Goal: Task Accomplishment & Management: Manage account settings

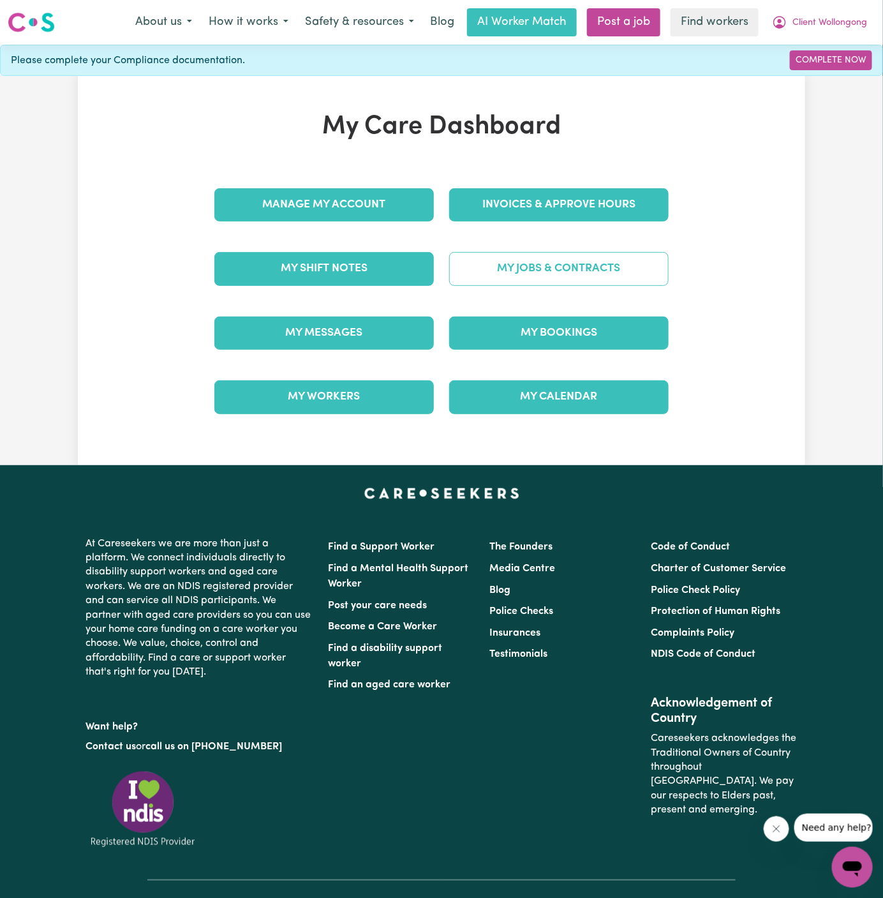
click at [552, 274] on link "My Jobs & Contracts" at bounding box center [559, 268] width 220 height 33
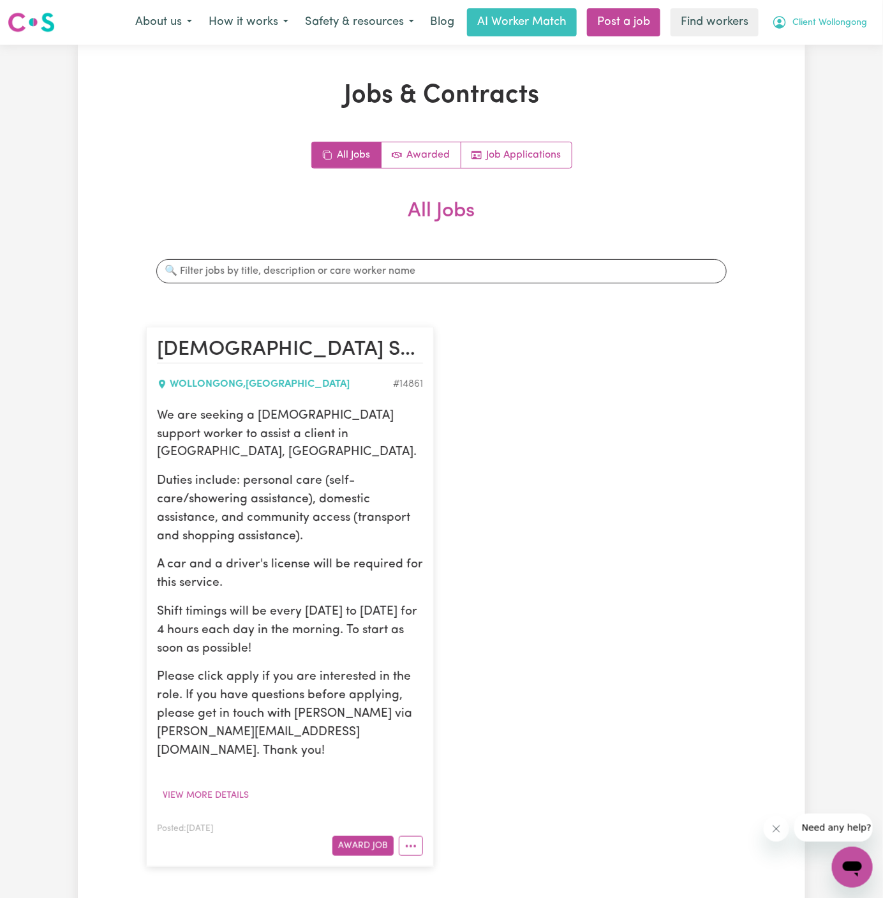
click at [847, 21] on span "Client Wollongong" at bounding box center [830, 23] width 75 height 14
click at [842, 39] on link "My Dashboard" at bounding box center [824, 50] width 101 height 24
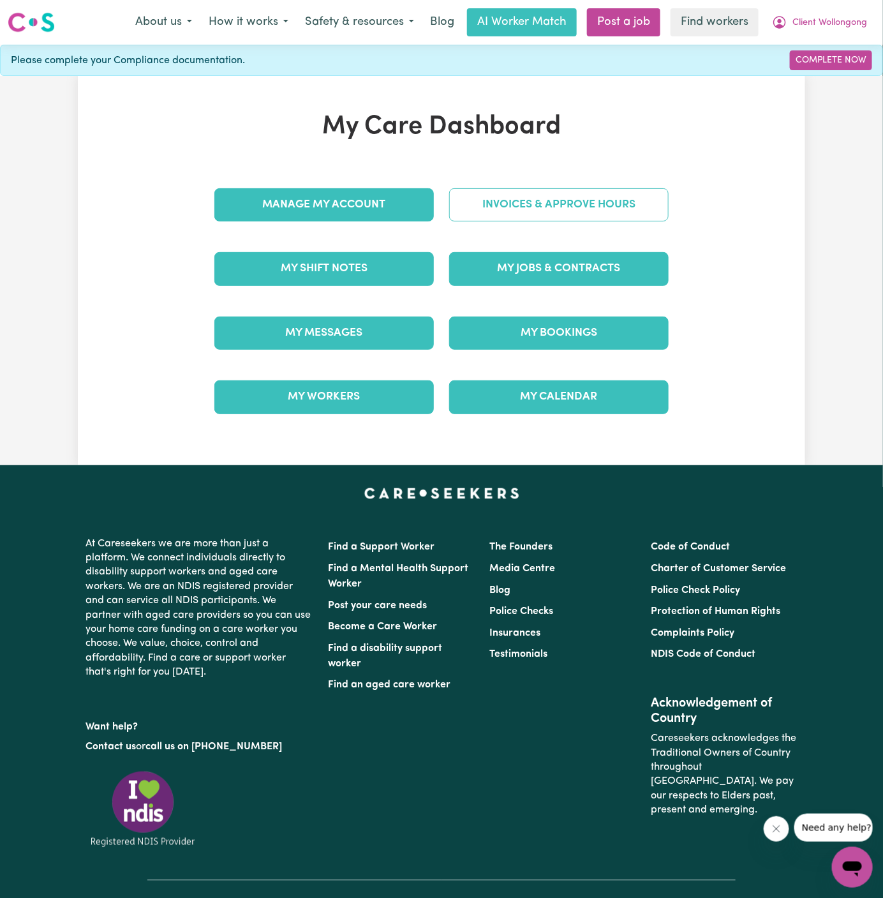
click at [578, 214] on link "Invoices & Approve Hours" at bounding box center [559, 204] width 220 height 33
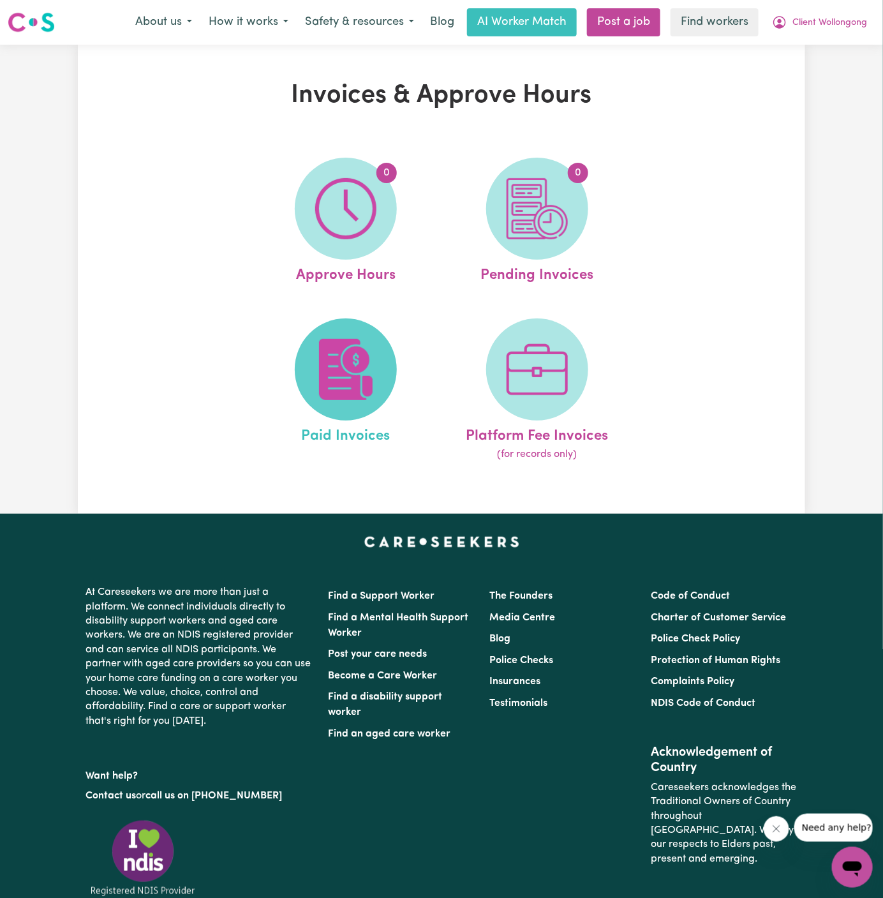
click at [389, 350] on span at bounding box center [346, 369] width 102 height 102
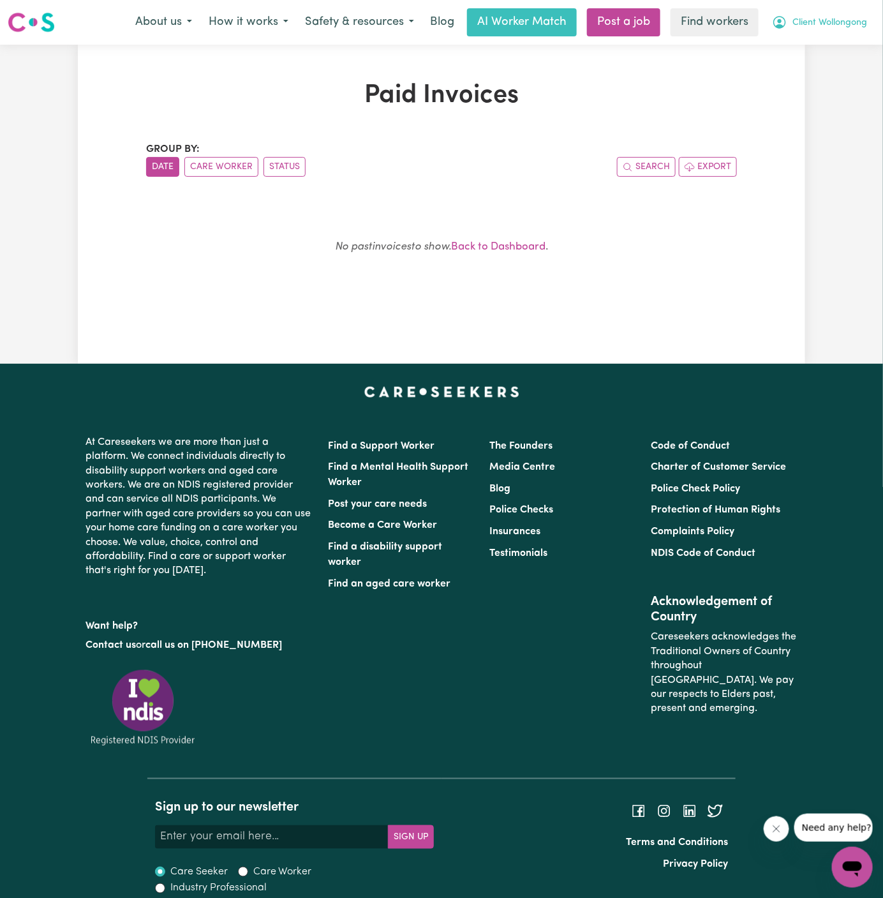
click at [826, 20] on span "Client Wollongong" at bounding box center [830, 23] width 75 height 14
click at [828, 25] on span "Client Wollongong" at bounding box center [830, 23] width 75 height 14
click at [835, 71] on link "Logout" at bounding box center [824, 73] width 101 height 24
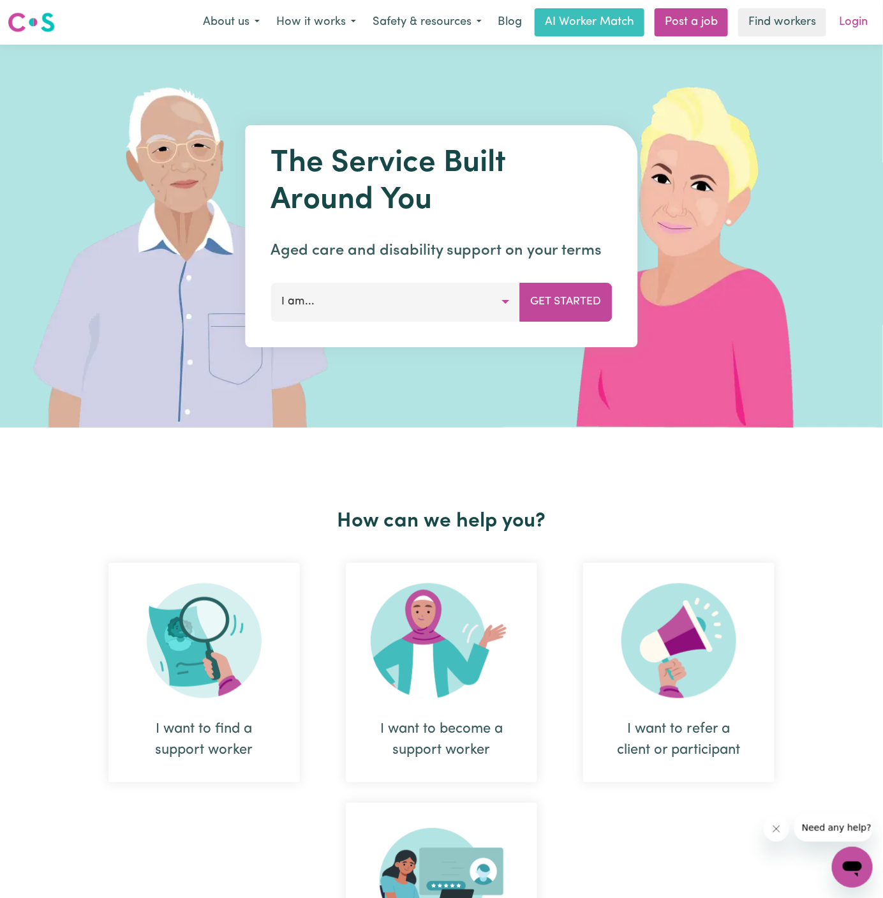
click at [851, 22] on link "Login" at bounding box center [854, 22] width 44 height 28
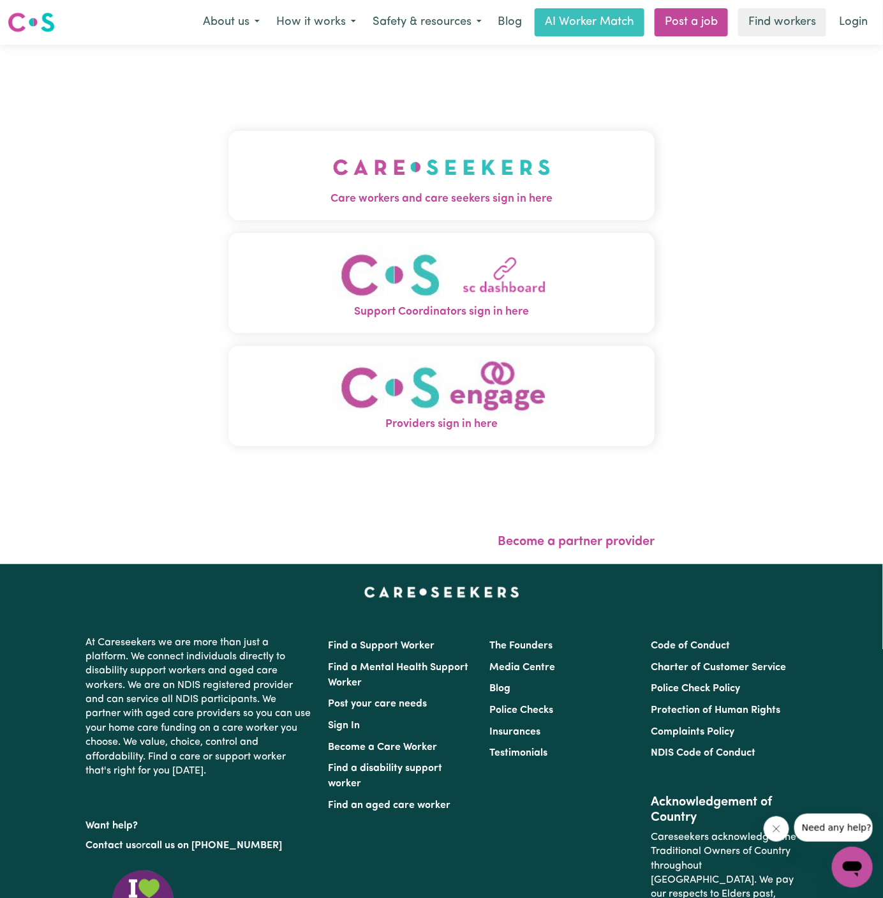
click at [501, 172] on img "Care workers and care seekers sign in here" at bounding box center [442, 167] width 218 height 47
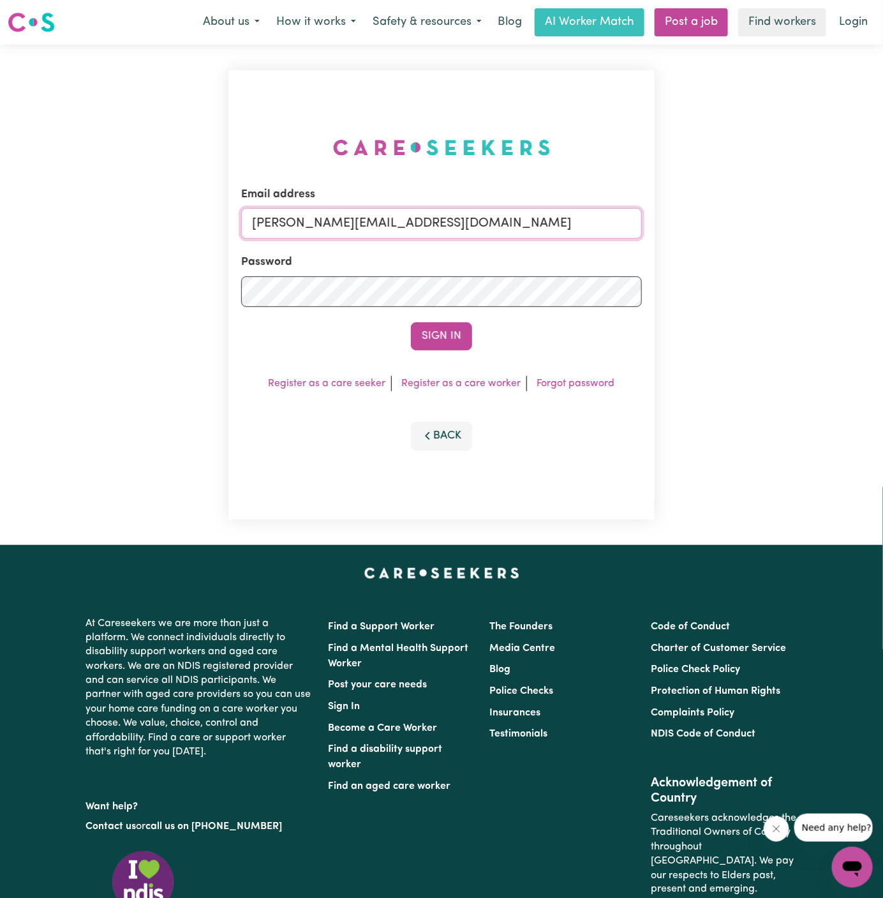
click at [554, 224] on input "[PERSON_NAME][EMAIL_ADDRESS][DOMAIN_NAME]" at bounding box center [441, 223] width 401 height 31
drag, startPoint x: 317, startPoint y: 223, endPoint x: 809, endPoint y: 222, distance: 492.7
click at [809, 222] on div "Email address [EMAIL_ADDRESS][DOMAIN_NAME] Password Sign In Register as a care …" at bounding box center [441, 295] width 883 height 500
type input "[EMAIL_ADDRESS][DOMAIN_NAME]"
click at [411, 322] on button "Sign In" at bounding box center [441, 336] width 61 height 28
